Goal: Information Seeking & Learning: Learn about a topic

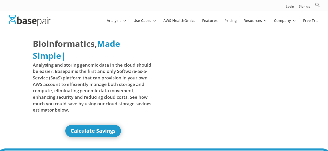
click at [231, 22] on link "Pricing" at bounding box center [230, 25] width 12 height 12
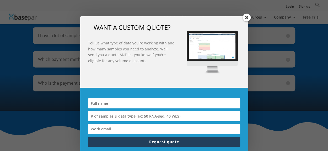
scroll to position [474, 0]
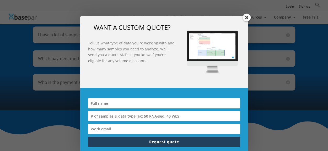
click at [250, 16] on span at bounding box center [246, 18] width 8 height 8
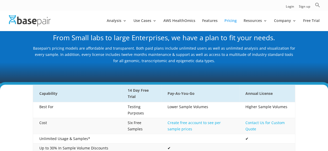
scroll to position [0, 0]
